Goal: Task Accomplishment & Management: Complete application form

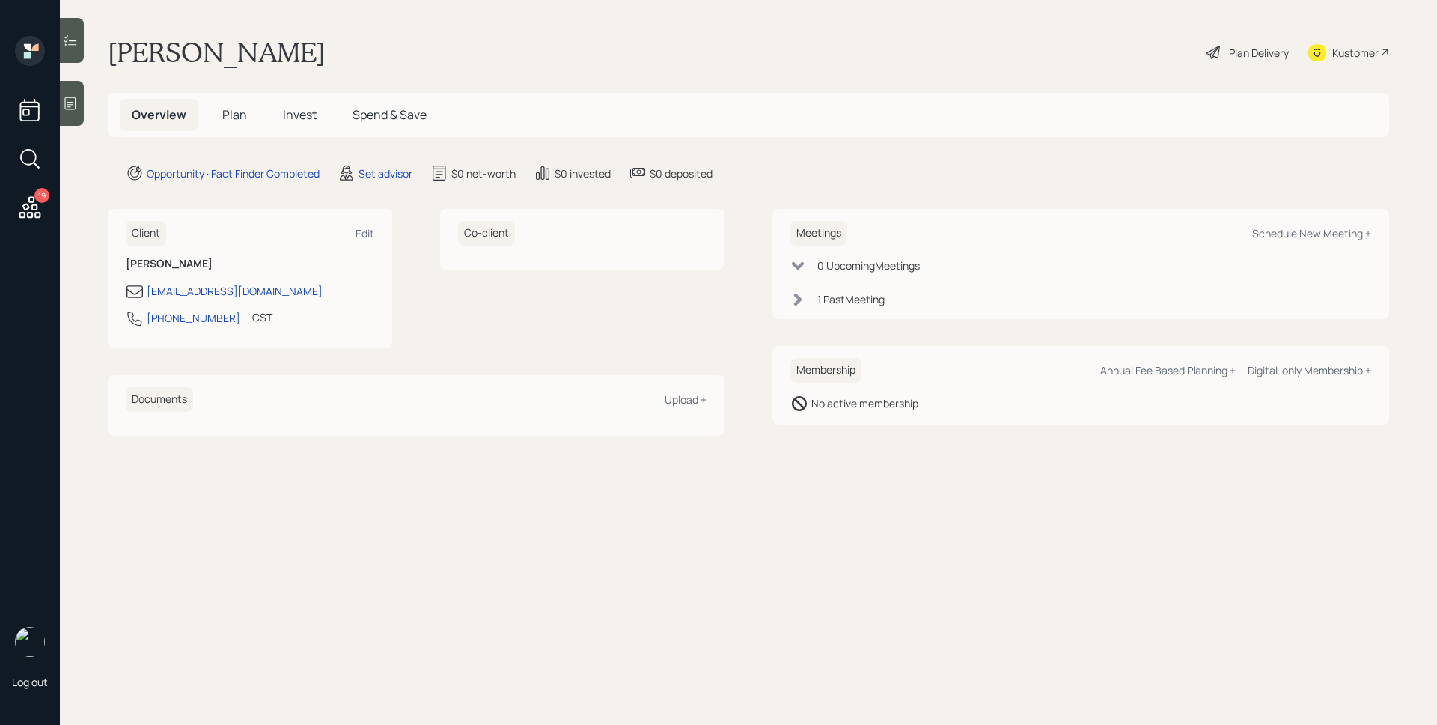
click at [237, 110] on span "Plan" at bounding box center [234, 114] width 25 height 16
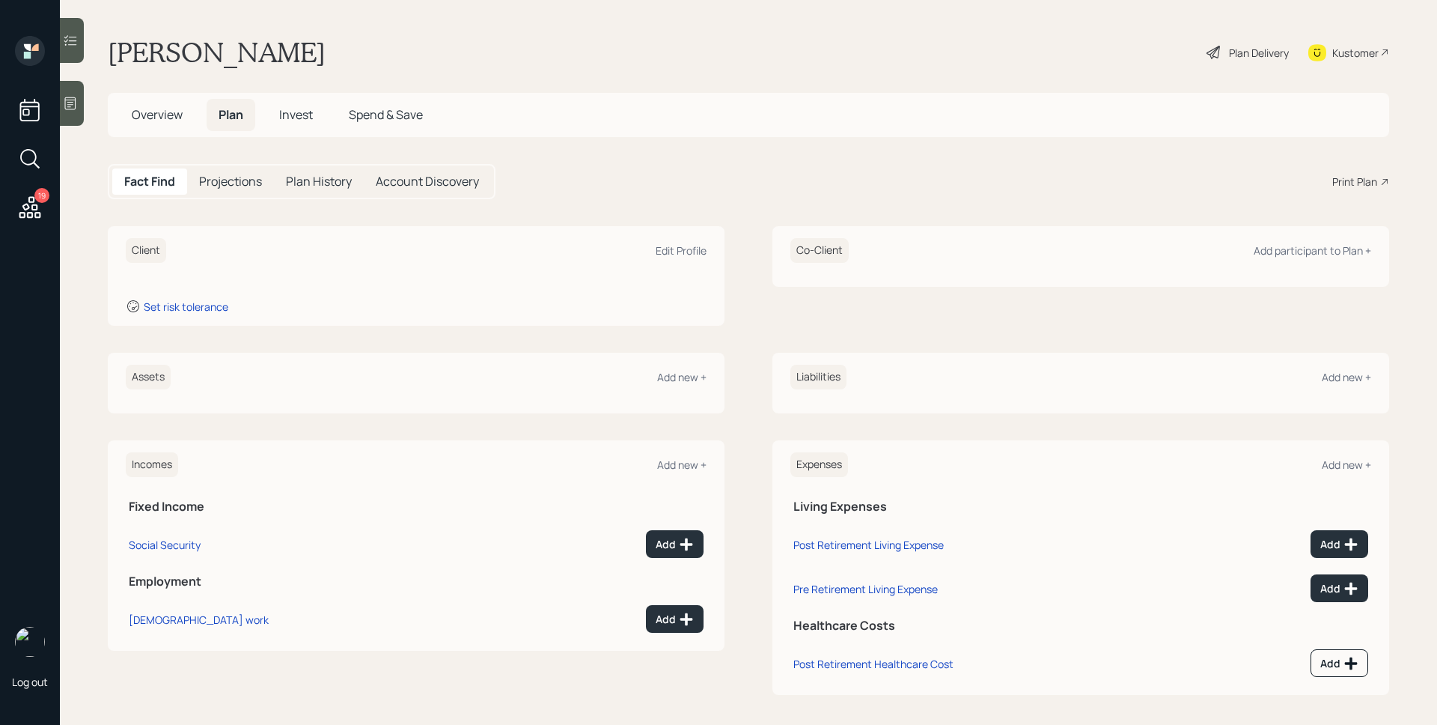
click at [77, 102] on icon at bounding box center [70, 103] width 15 height 15
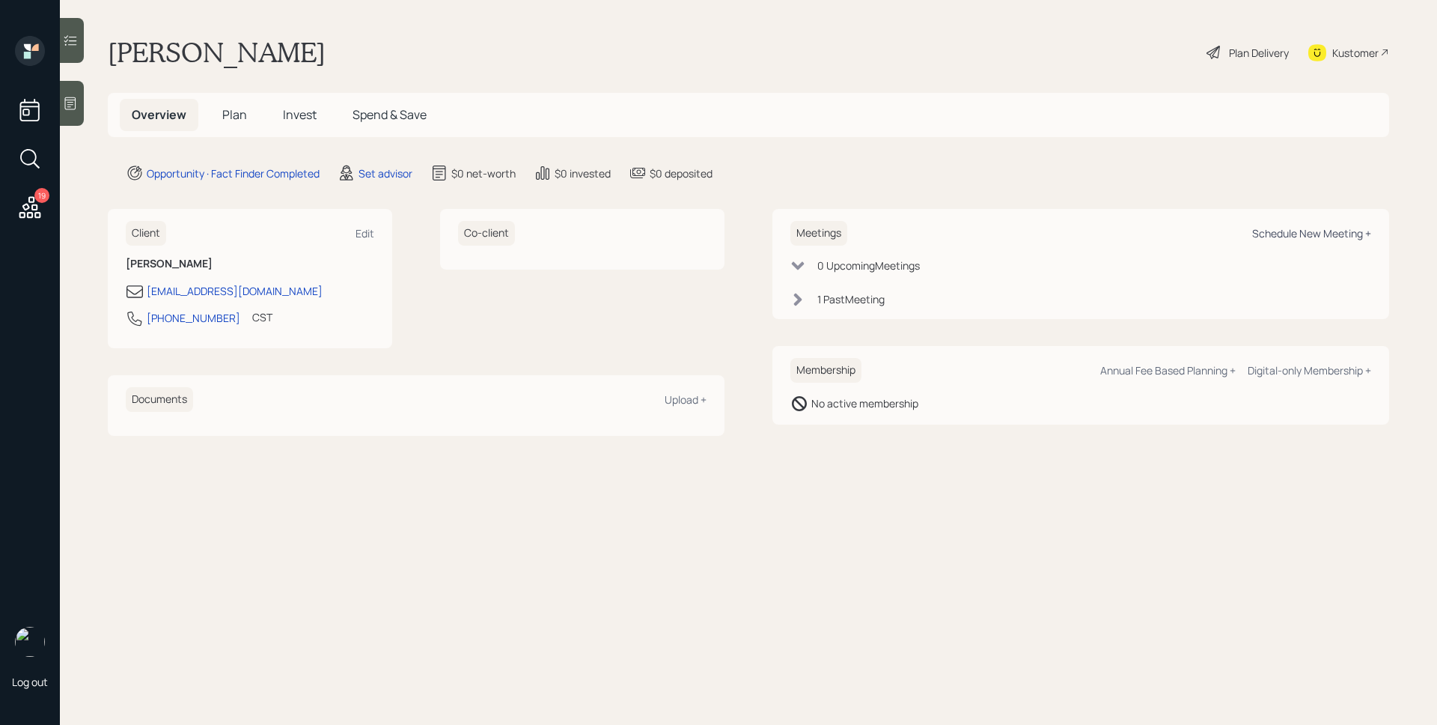
click at [1315, 237] on div "Schedule New Meeting +" at bounding box center [1312, 233] width 119 height 14
select select "round-robin"
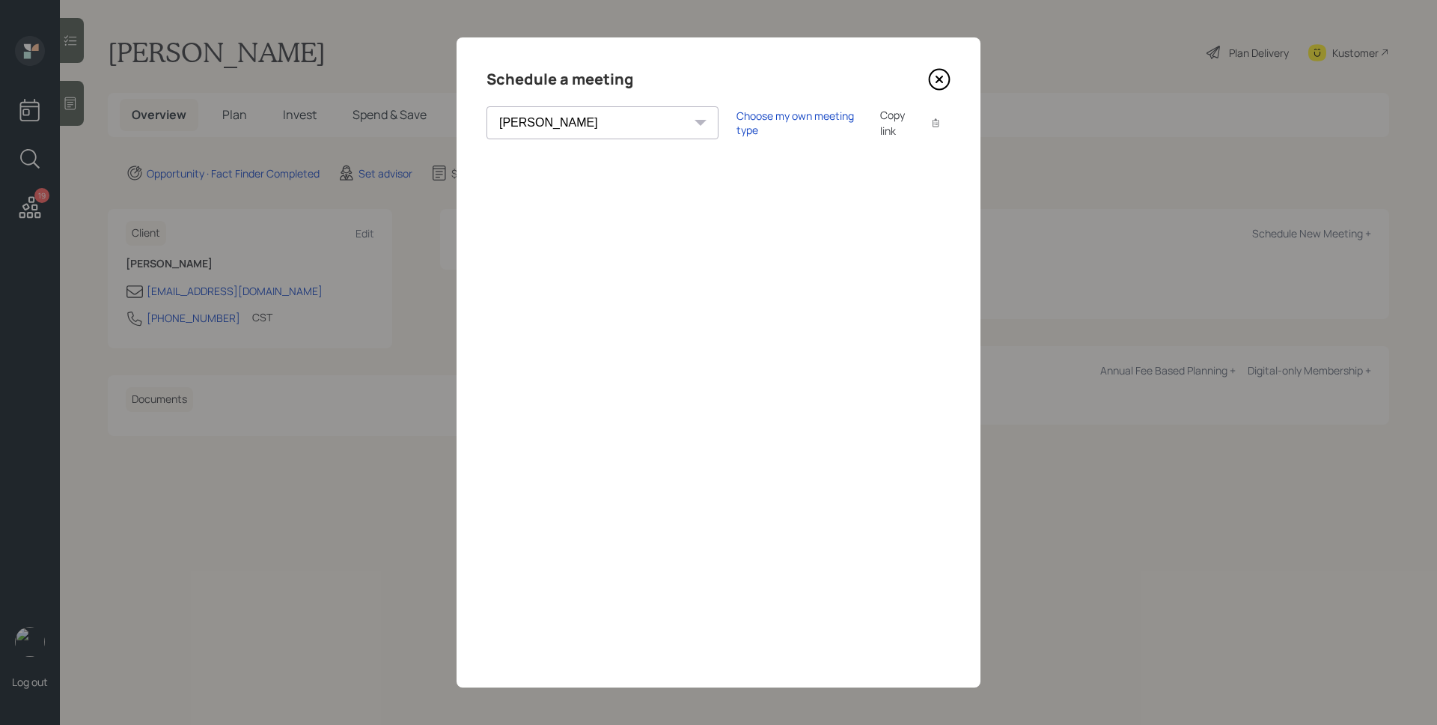
click at [940, 81] on icon at bounding box center [940, 79] width 6 height 6
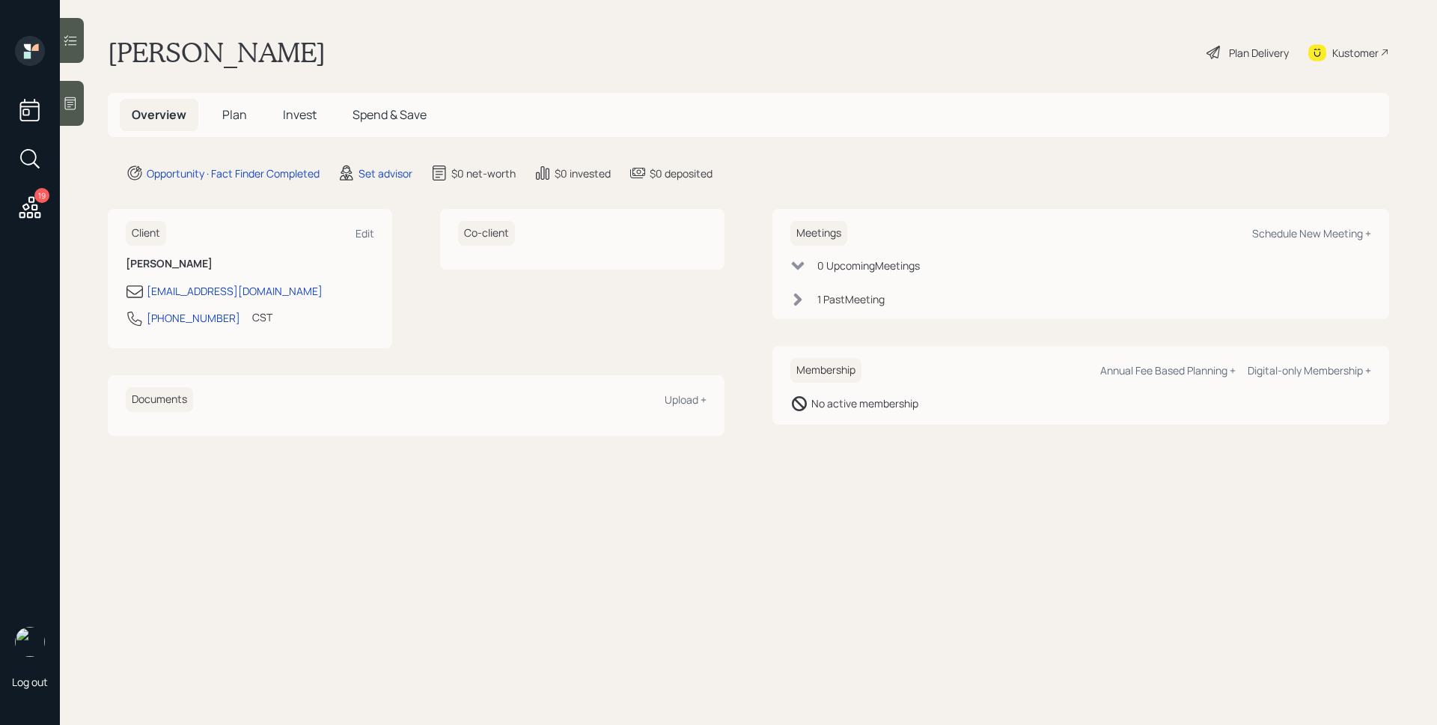
click at [1294, 225] on div "Meetings Schedule New Meeting +" at bounding box center [1081, 233] width 581 height 25
click at [1294, 231] on div "Schedule New Meeting +" at bounding box center [1312, 233] width 119 height 14
select select "round-robin"
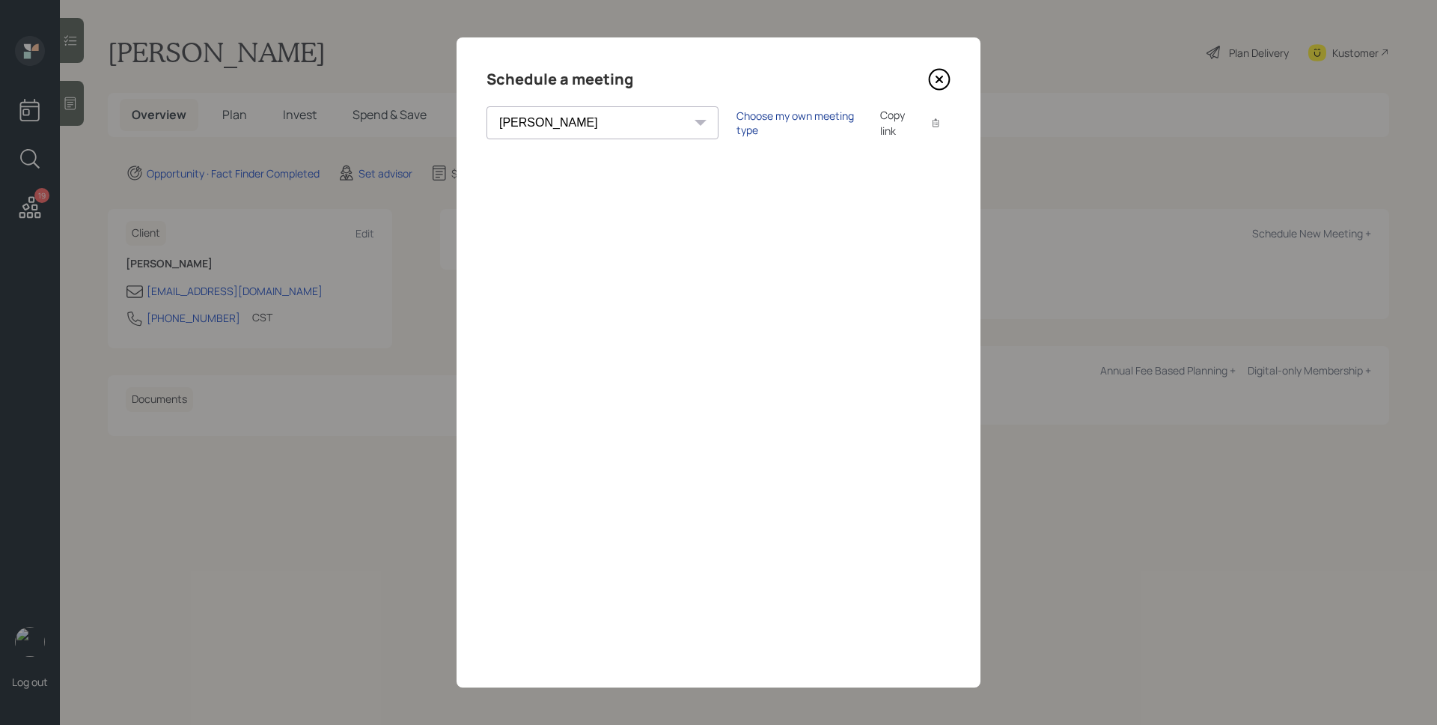
click at [737, 120] on div "Choose my own meeting type" at bounding box center [800, 123] width 126 height 28
click at [925, 78] on div "Schedule a meeting" at bounding box center [719, 79] width 464 height 24
click at [932, 80] on icon at bounding box center [939, 79] width 22 height 22
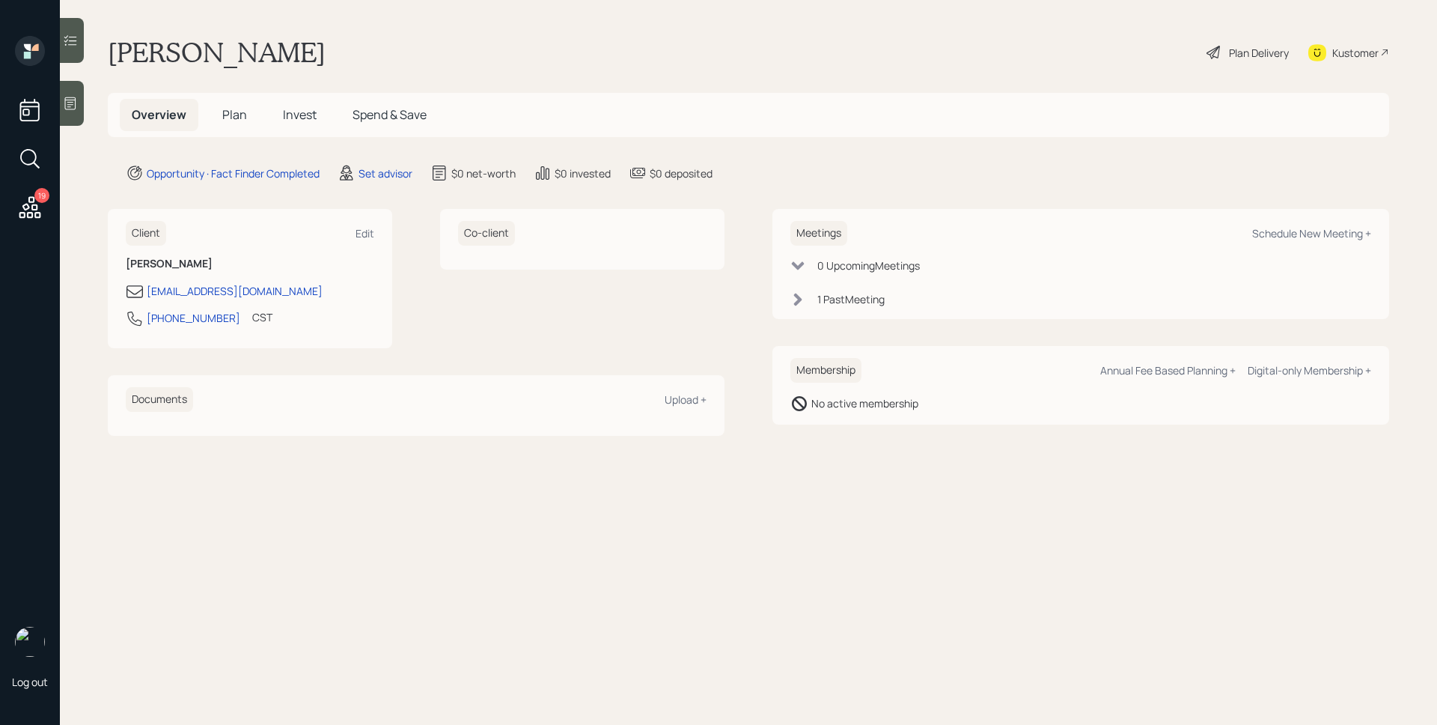
click at [853, 302] on div "1 Past Meeting" at bounding box center [851, 299] width 67 height 16
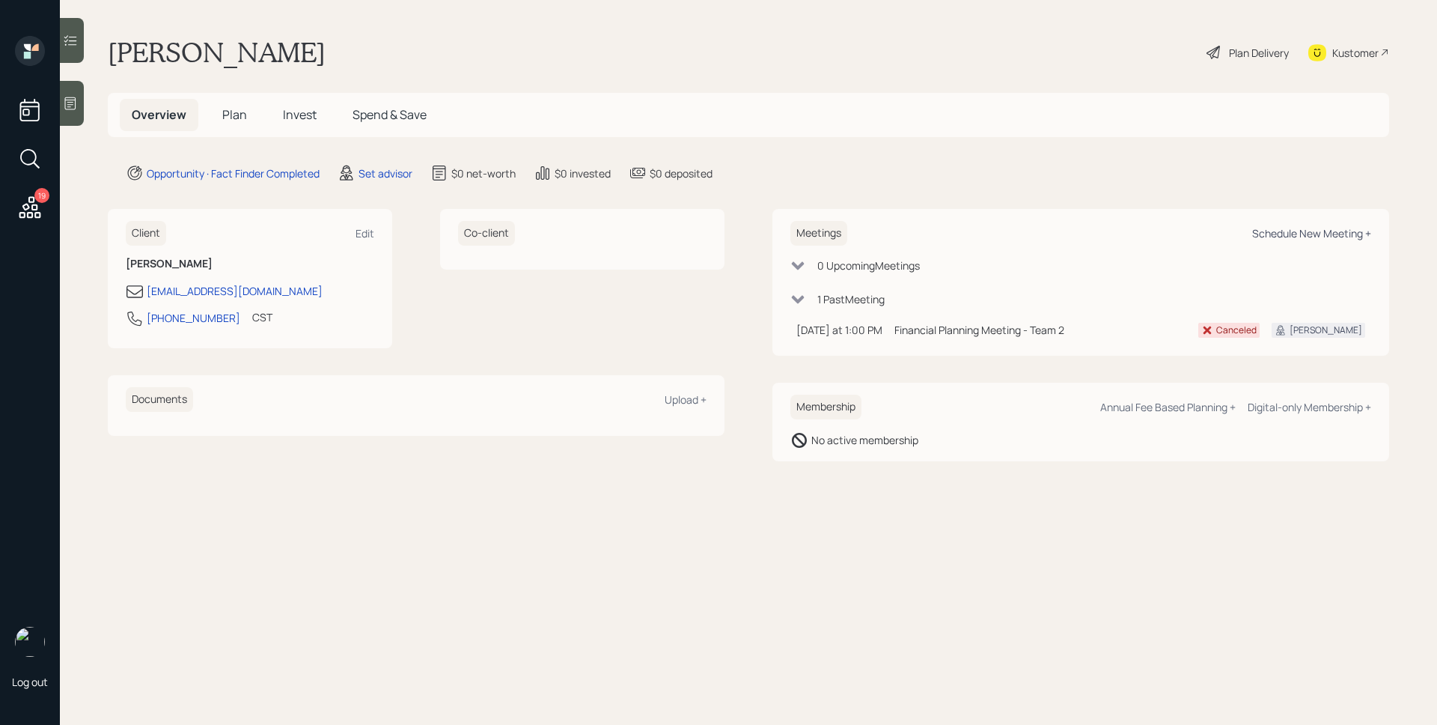
click at [1329, 234] on div "Schedule New Meeting +" at bounding box center [1312, 233] width 119 height 14
select select "round-robin"
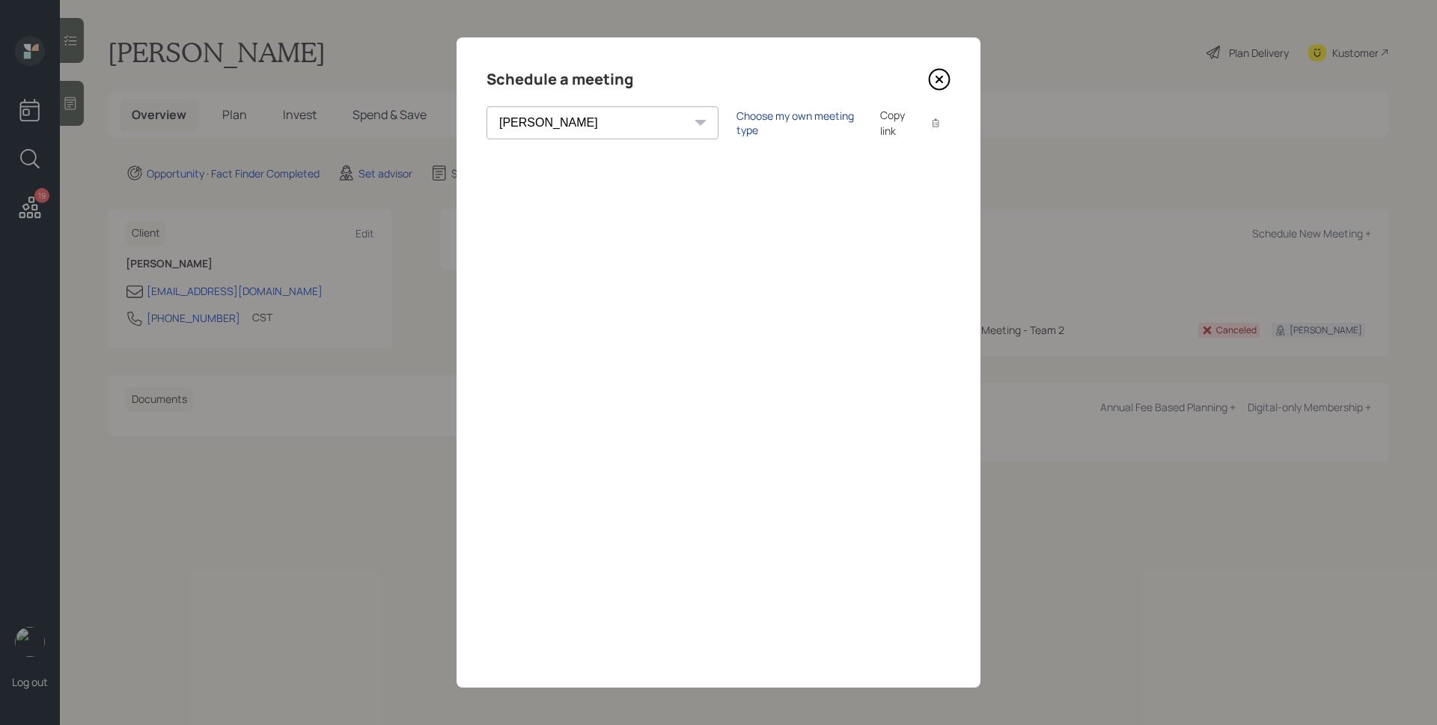
click at [761, 121] on div "Choose my own meeting type" at bounding box center [800, 123] width 126 height 28
click at [941, 77] on icon at bounding box center [939, 79] width 22 height 22
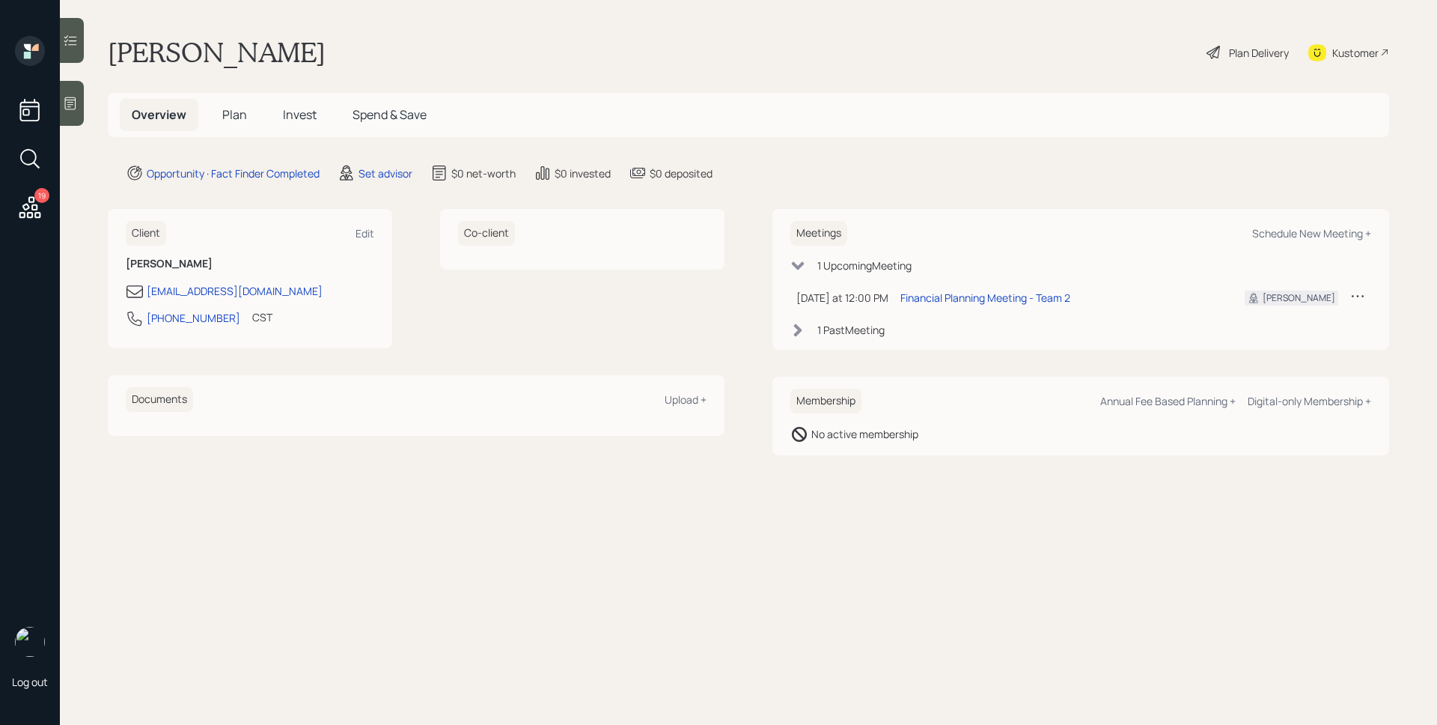
click at [46, 213] on div "19" at bounding box center [30, 130] width 36 height 189
click at [35, 209] on icon at bounding box center [30, 207] width 22 height 22
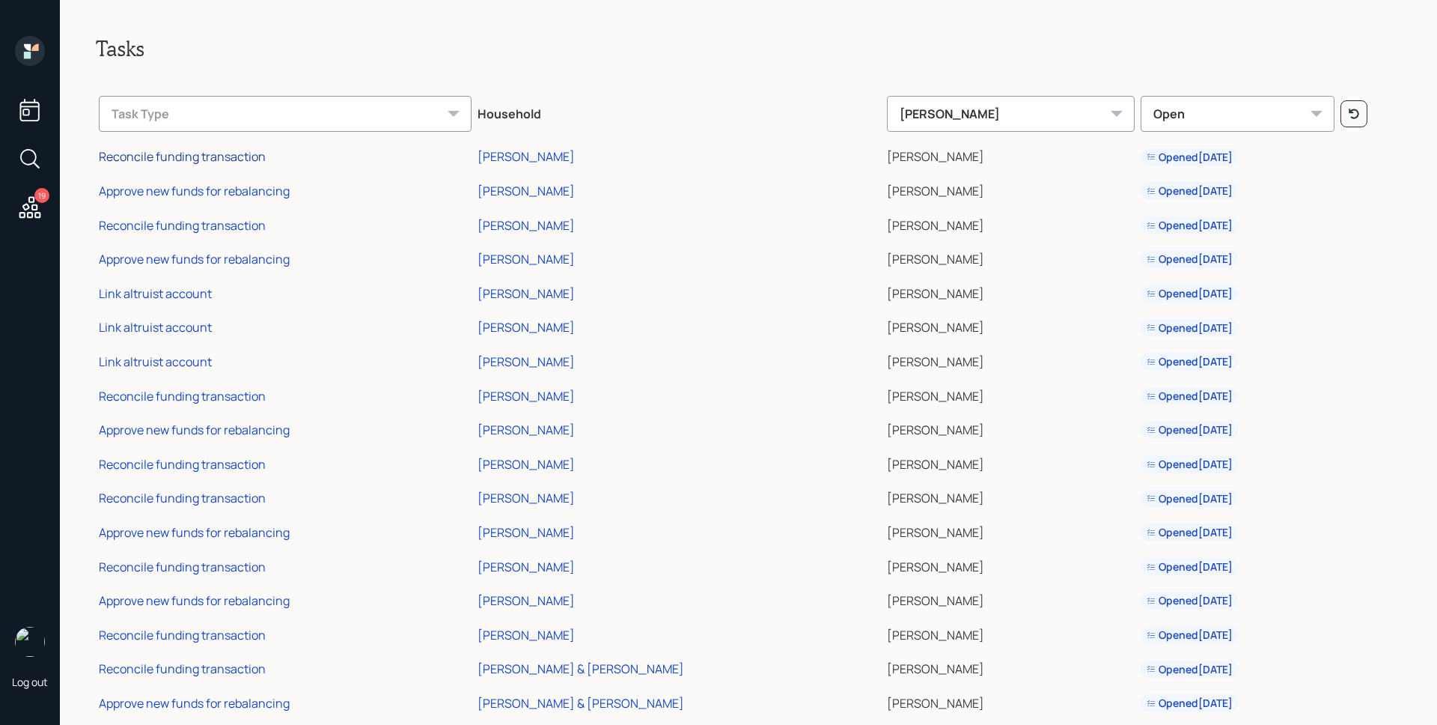
click at [201, 150] on div "Reconcile funding transaction" at bounding box center [182, 156] width 167 height 16
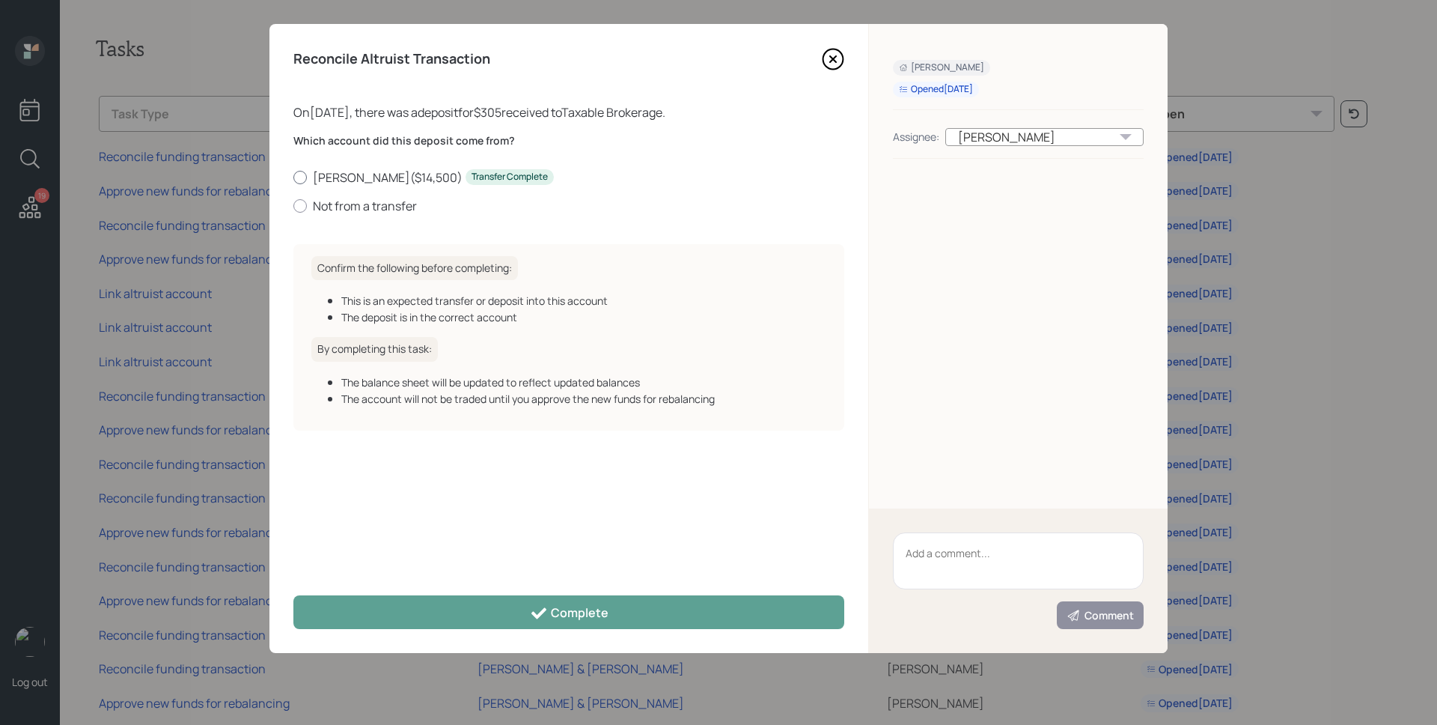
click at [365, 177] on label "Schwab ( $14,500 ) Transfer Complete" at bounding box center [568, 177] width 551 height 16
click at [293, 177] on input "Schwab ( $14,500 ) Transfer Complete" at bounding box center [293, 177] width 1 height 1
radio input "true"
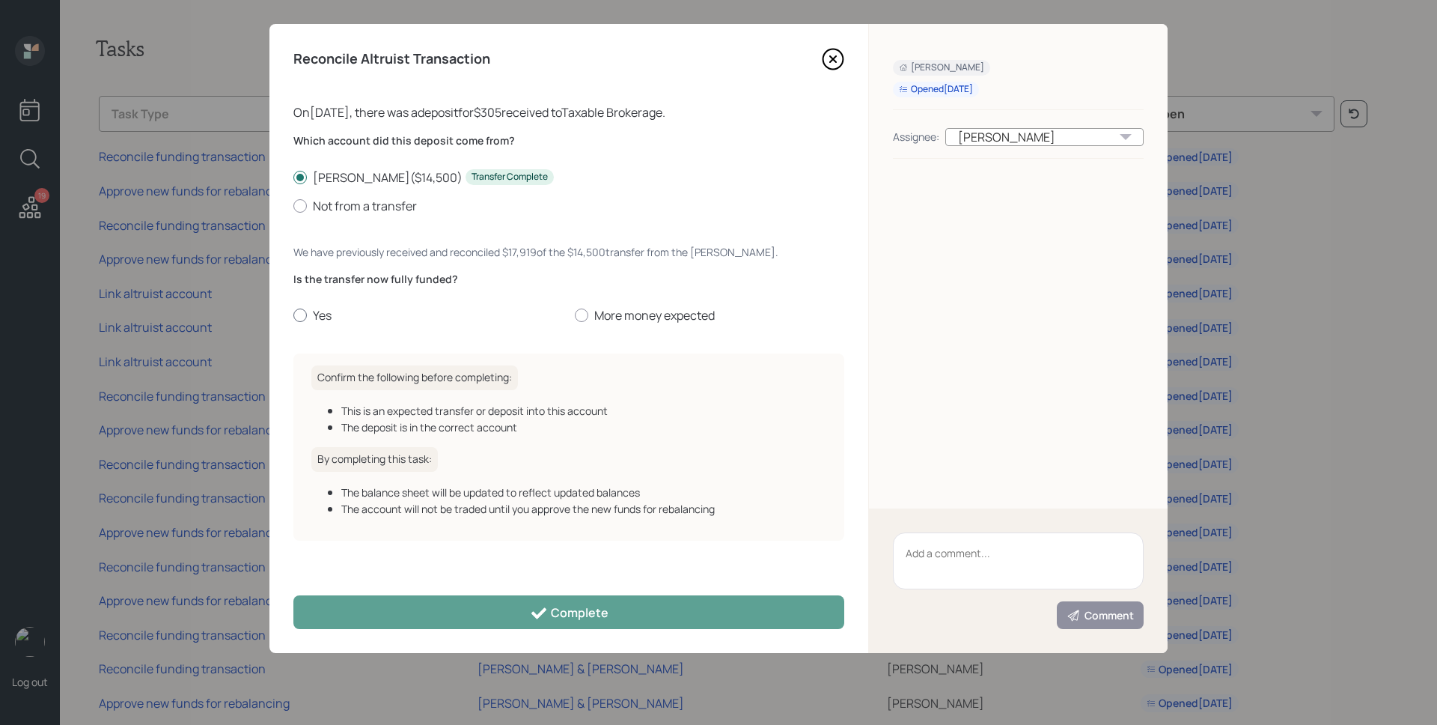
click at [337, 311] on label "Yes" at bounding box center [428, 315] width 270 height 16
click at [293, 315] on input "Yes" at bounding box center [293, 315] width 1 height 1
radio input "true"
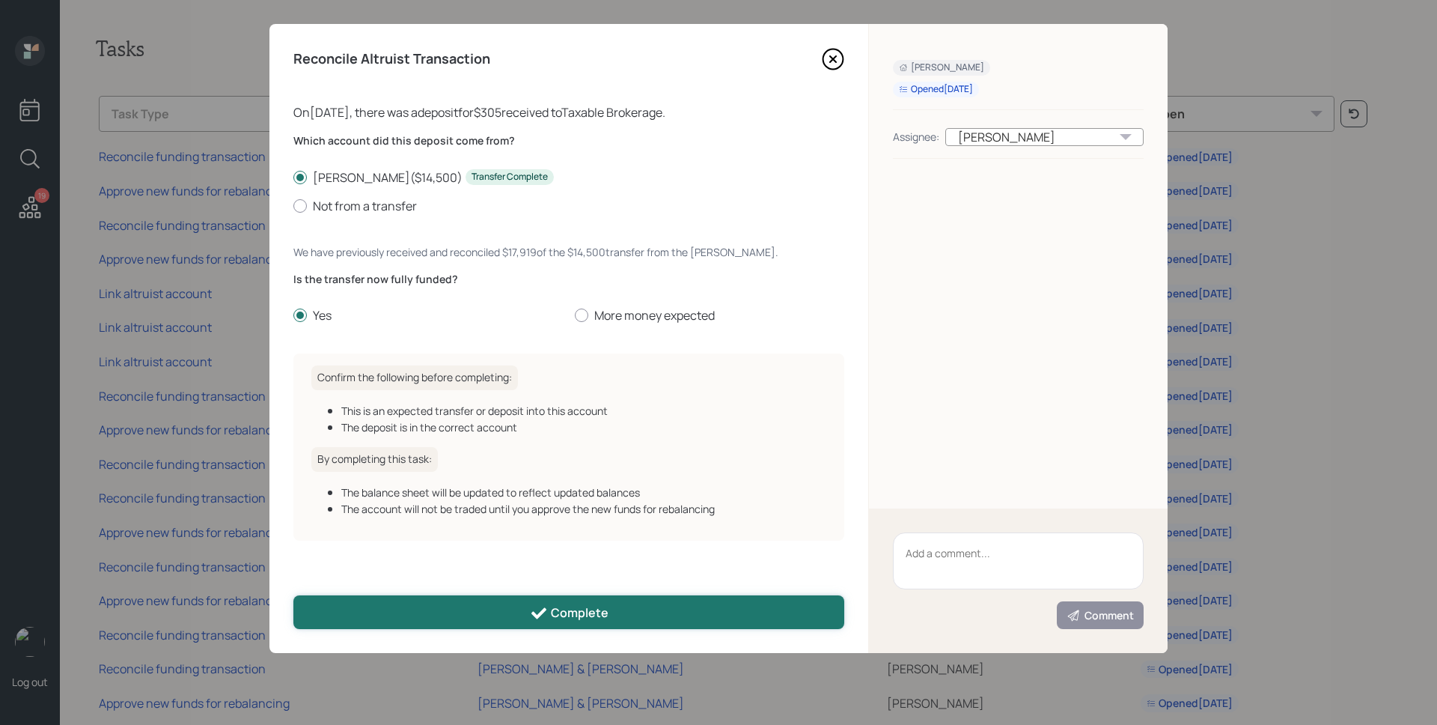
click at [565, 618] on div "Complete" at bounding box center [569, 613] width 79 height 18
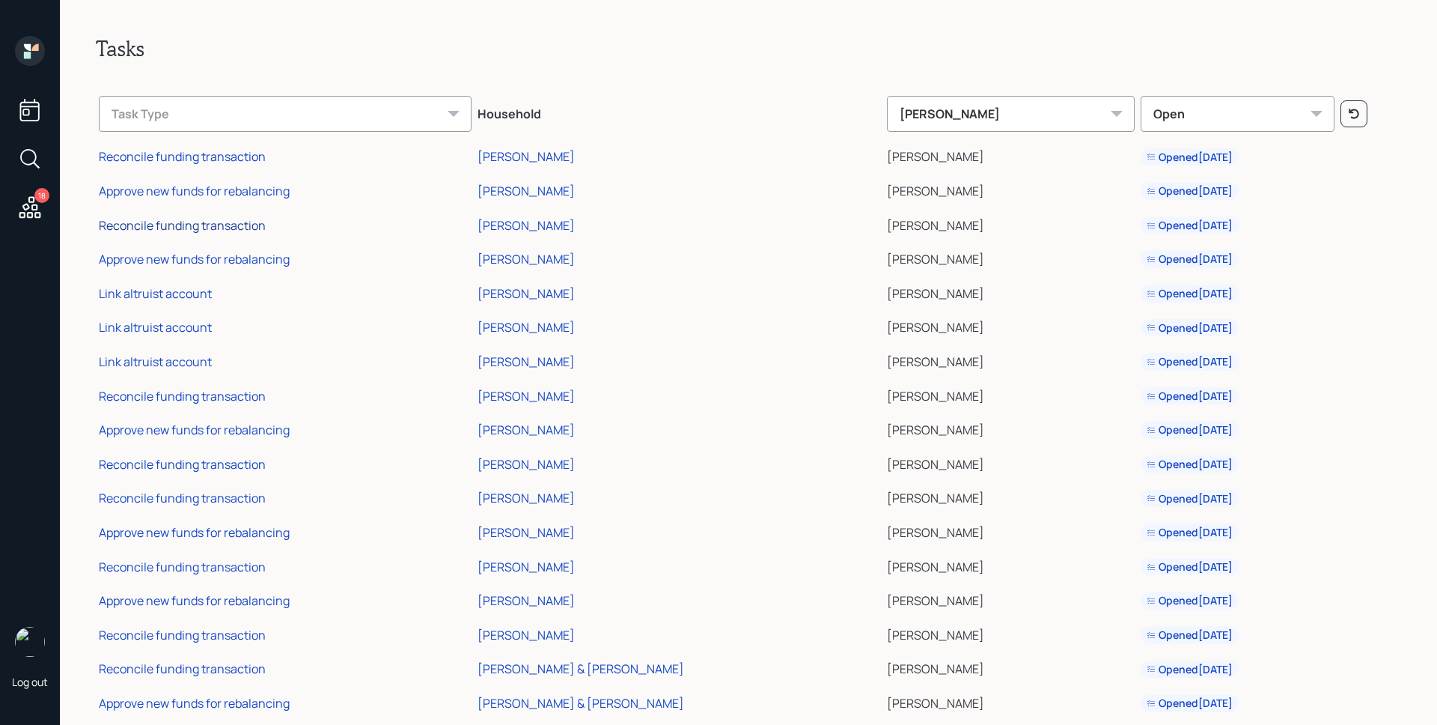
click at [210, 222] on div "Reconcile funding transaction" at bounding box center [182, 225] width 167 height 16
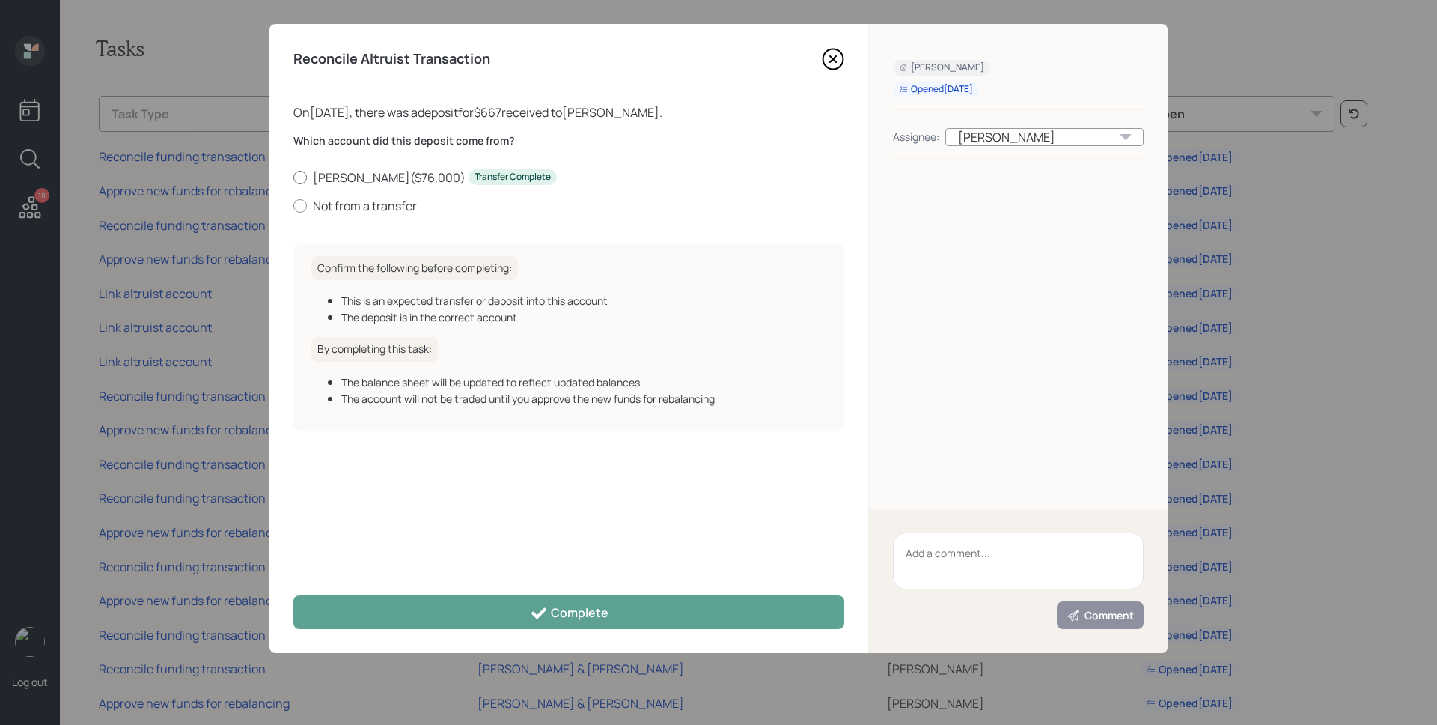
click at [373, 171] on label "Roth IRA ( $76,000 ) Transfer Complete" at bounding box center [568, 177] width 551 height 16
click at [293, 177] on input "Roth IRA ( $76,000 ) Transfer Complete" at bounding box center [293, 177] width 1 height 1
radio input "true"
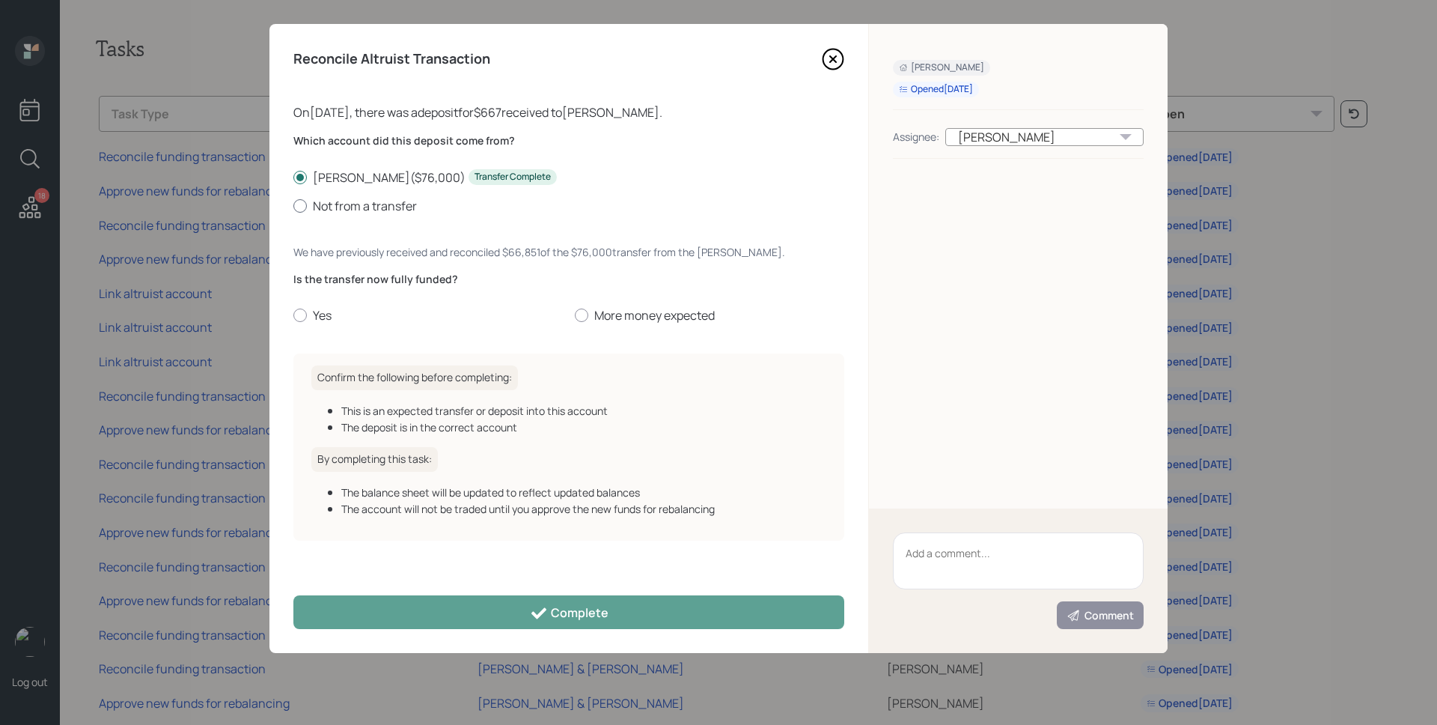
click at [376, 213] on label "Not from a transfer" at bounding box center [568, 206] width 551 height 16
click at [293, 206] on input "Not from a transfer" at bounding box center [293, 205] width 1 height 1
radio input "true"
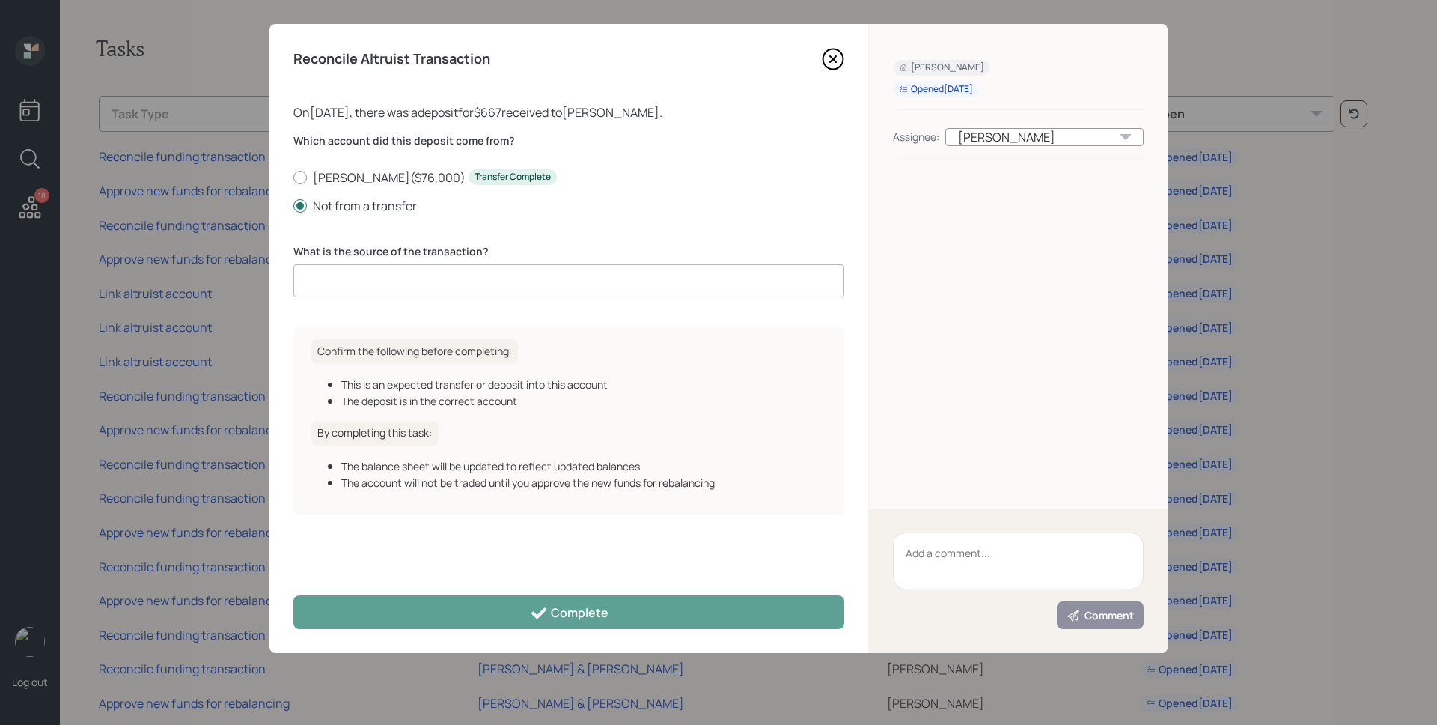
click at [844, 58] on icon at bounding box center [833, 59] width 22 height 22
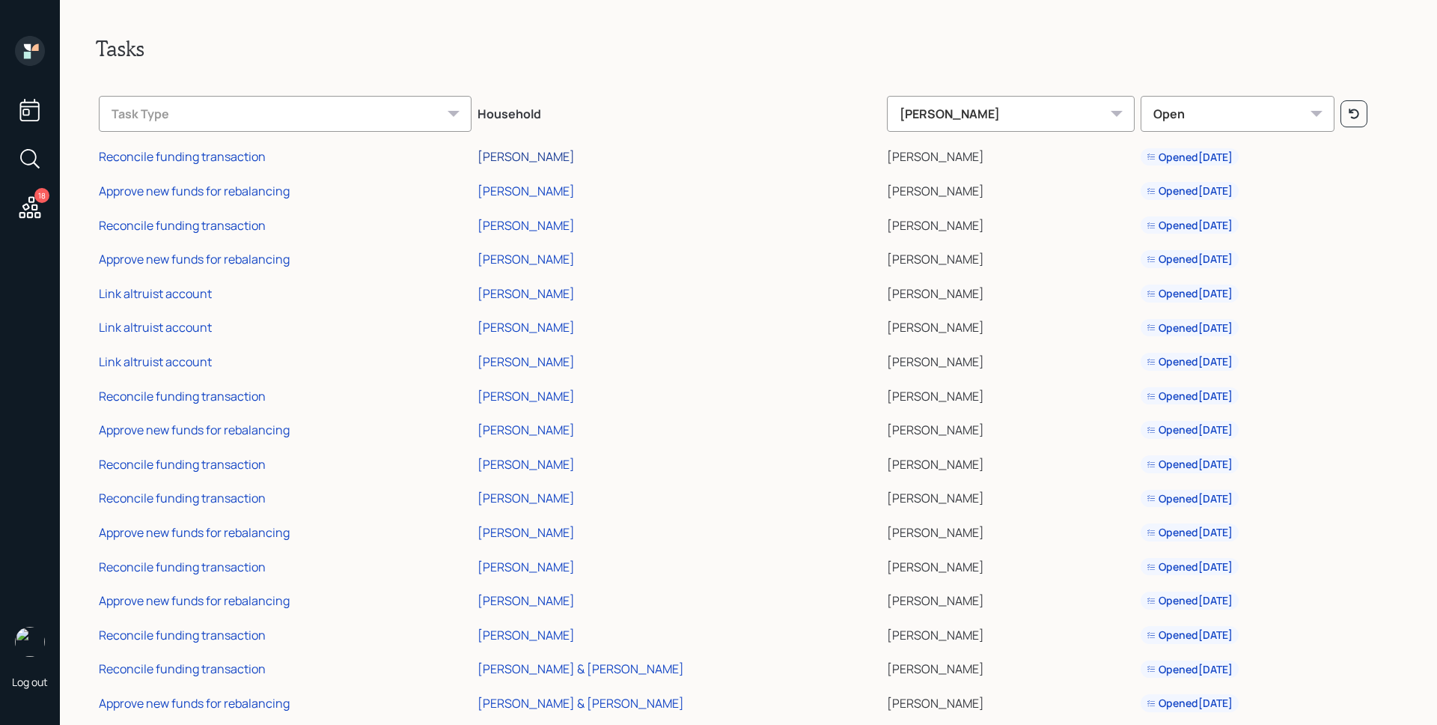
click at [575, 153] on div "[PERSON_NAME]" at bounding box center [526, 156] width 97 height 16
